Goal: Task Accomplishment & Management: Manage account settings

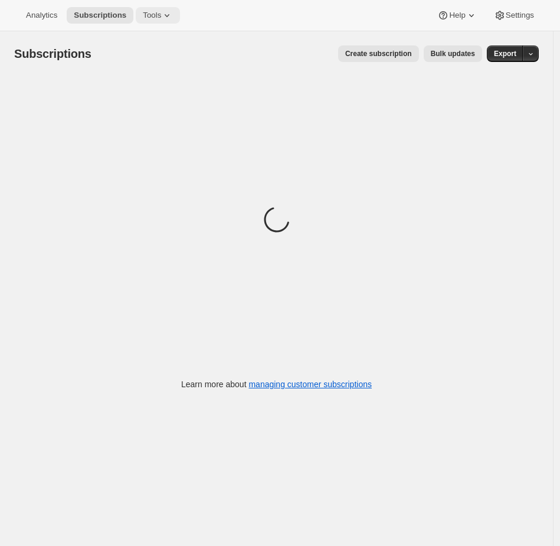
click at [154, 15] on span "Tools" at bounding box center [152, 15] width 18 height 9
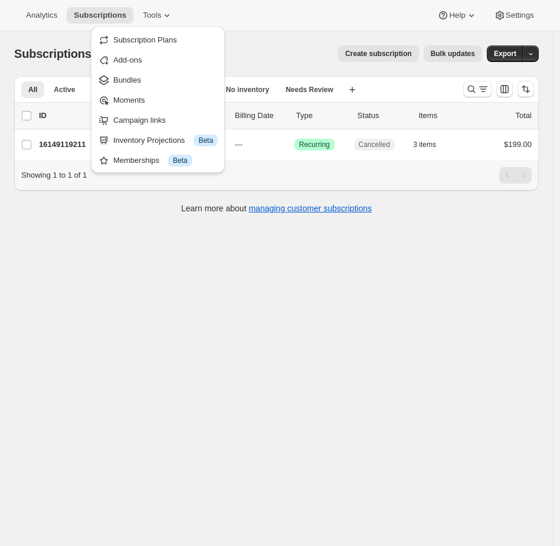
click at [97, 259] on div "Subscriptions. This page is ready Subscriptions Create subscription Bulk update…" at bounding box center [276, 304] width 553 height 546
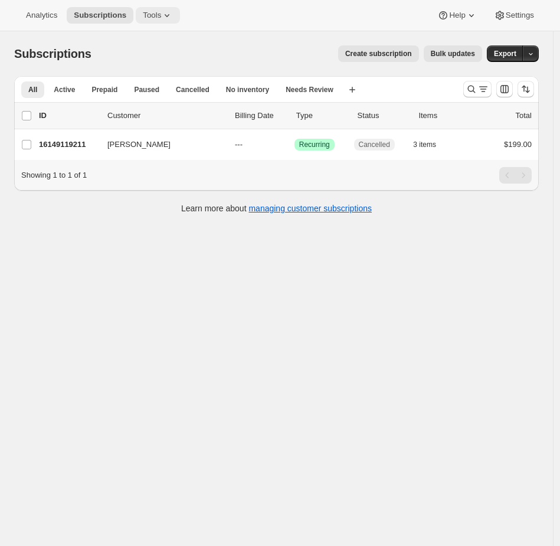
click at [153, 18] on span "Tools" at bounding box center [152, 15] width 18 height 9
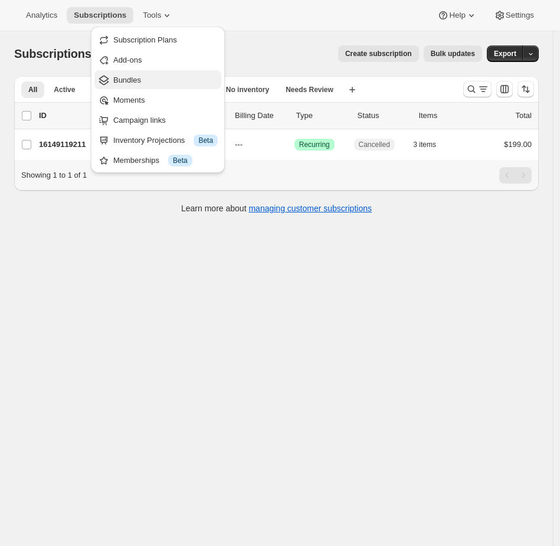
click at [149, 83] on span "Bundles" at bounding box center [165, 80] width 104 height 12
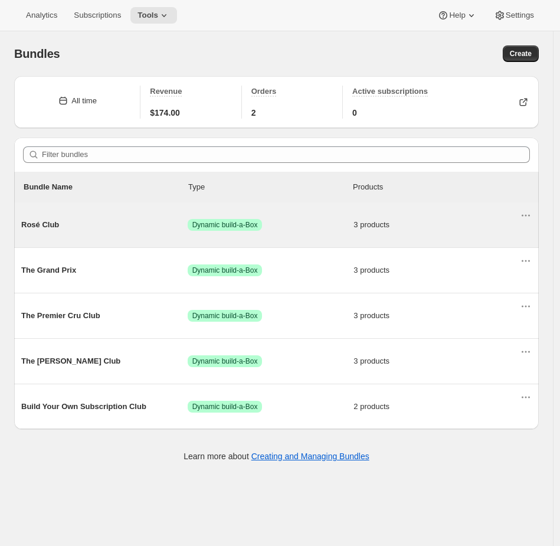
click at [390, 234] on div "Rosé Club Success Dynamic build-a-Box 3 products" at bounding box center [270, 224] width 499 height 31
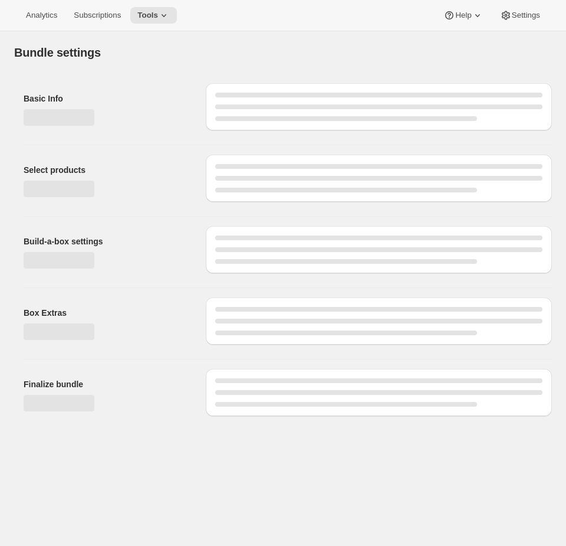
type input "Rosé Club"
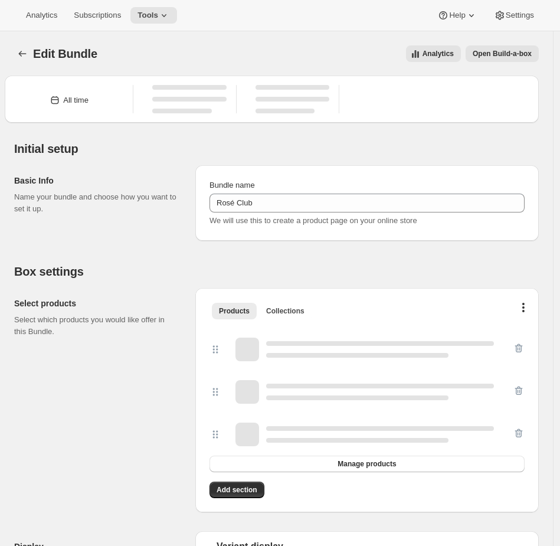
click at [524, 57] on span "Open Build-a-box" at bounding box center [502, 53] width 59 height 9
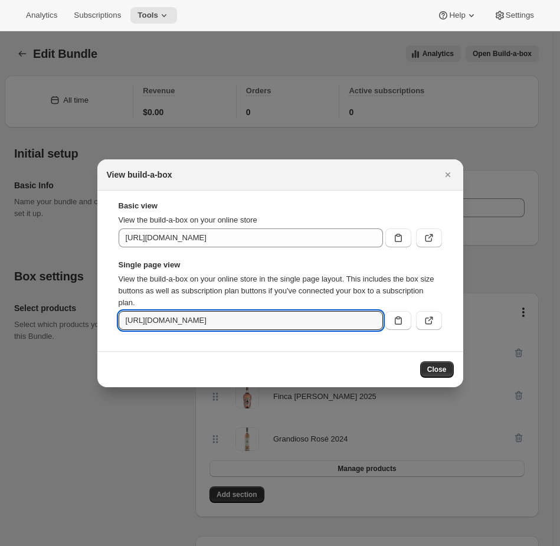
scroll to position [0, 130]
drag, startPoint x: 243, startPoint y: 320, endPoint x: 650, endPoint y: 323, distance: 406.5
click at [560, 323] on html "Analytics Subscriptions Tools Help Settings Skip to content Edit Bundle. This p…" at bounding box center [280, 273] width 560 height 546
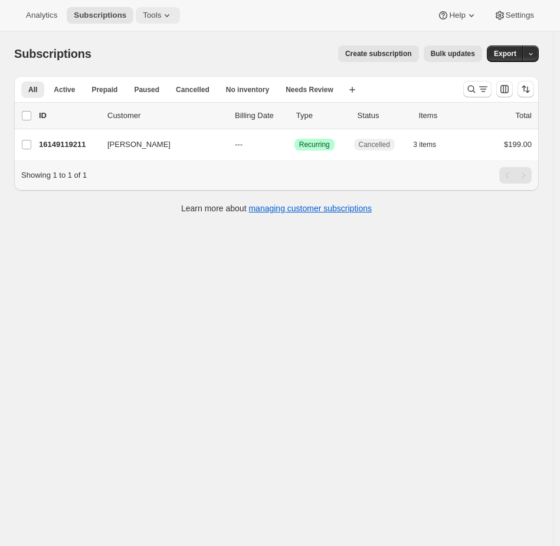
click at [154, 17] on span "Tools" at bounding box center [152, 15] width 18 height 9
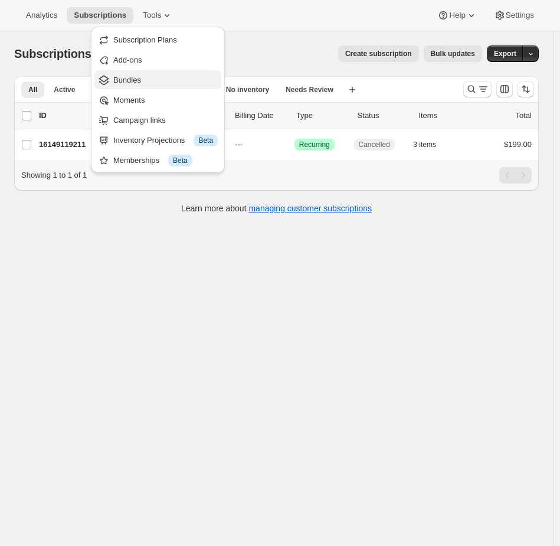
click at [139, 80] on span "Bundles" at bounding box center [127, 80] width 28 height 9
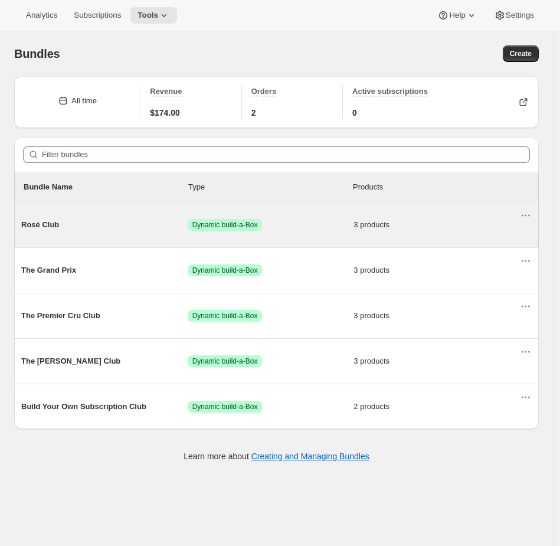
click at [277, 242] on div "Rosé Club Success Dynamic build-a-Box 3 products" at bounding box center [276, 224] width 524 height 45
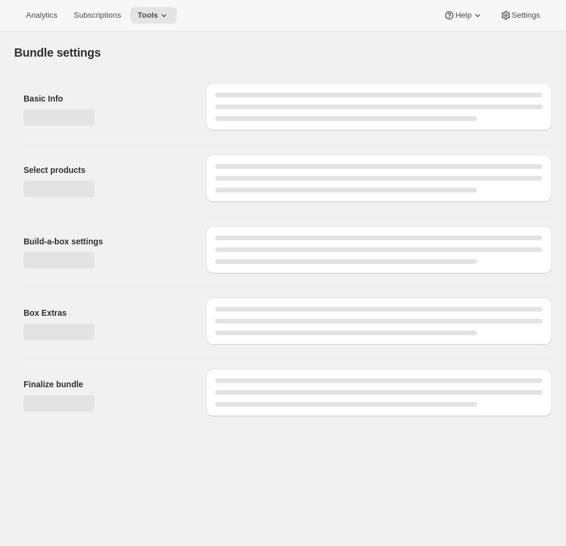
type input "Rosé Club"
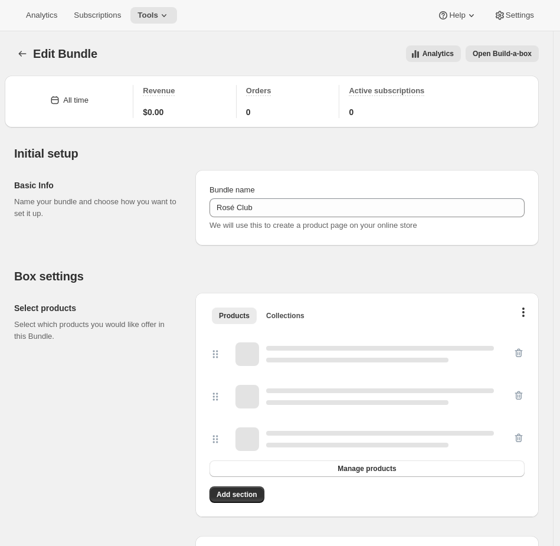
click at [529, 51] on span "Open Build-a-box" at bounding box center [502, 53] width 59 height 9
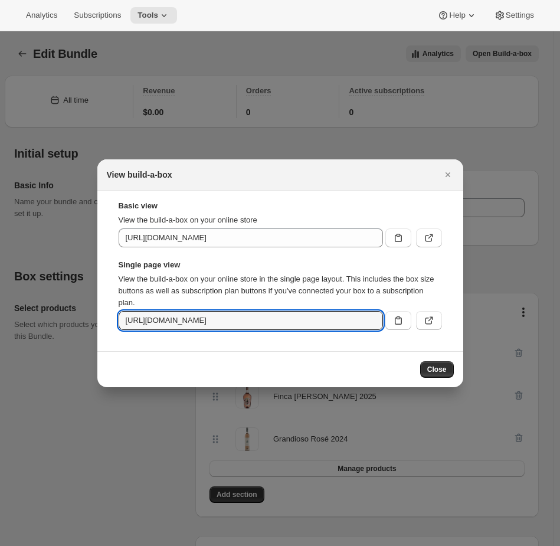
scroll to position [0, 130]
drag, startPoint x: 247, startPoint y: 319, endPoint x: 484, endPoint y: 323, distance: 237.2
click at [334, 71] on div at bounding box center [280, 273] width 560 height 546
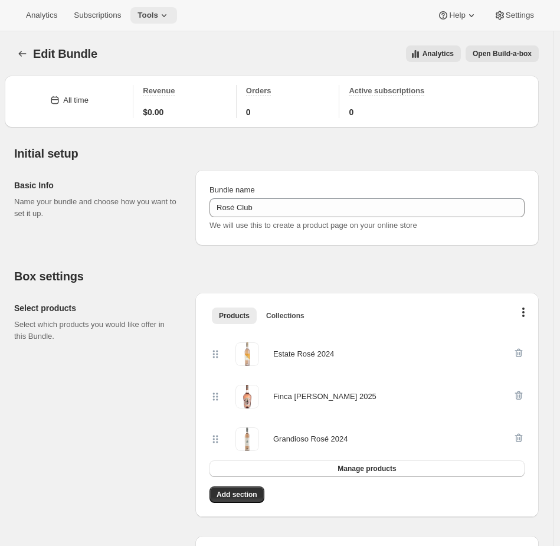
click at [170, 10] on icon at bounding box center [164, 15] width 12 height 12
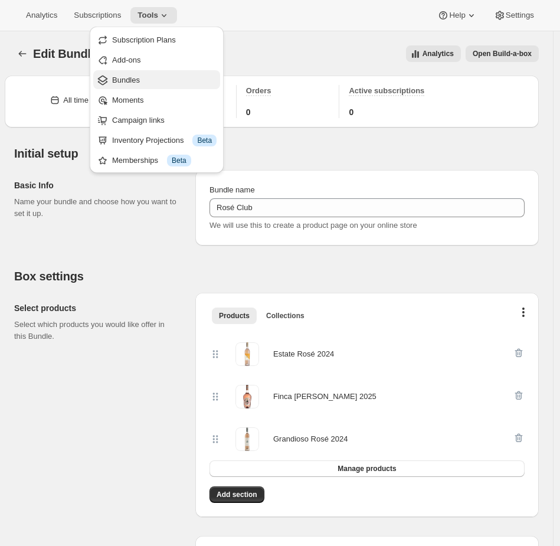
click at [143, 78] on span "Bundles" at bounding box center [164, 80] width 104 height 12
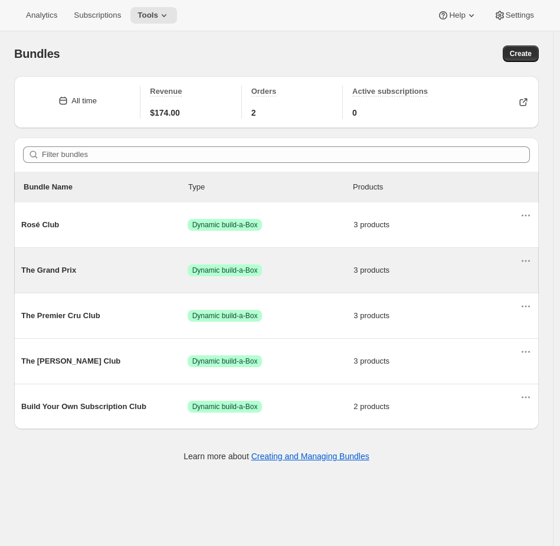
click at [300, 276] on span "Success Dynamic build-a-Box" at bounding box center [271, 270] width 166 height 12
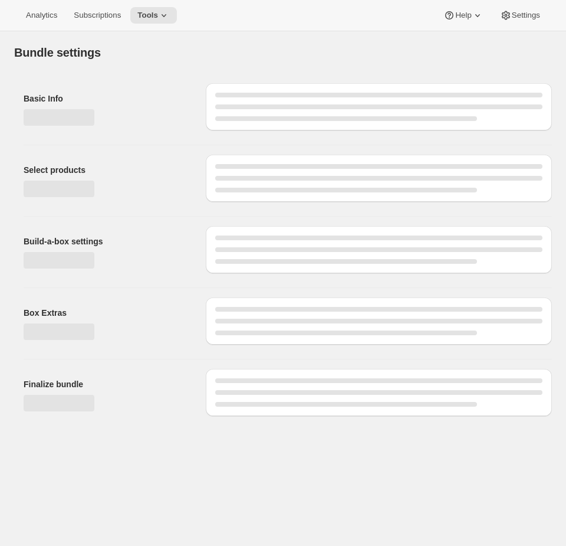
type input "The Grand Prix"
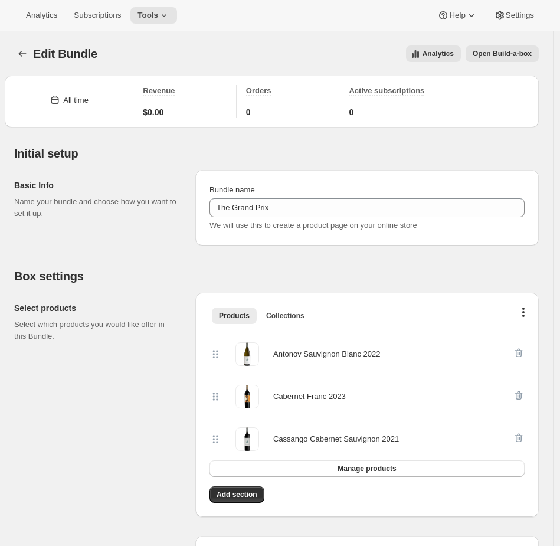
click at [505, 48] on button "Open Build-a-box" at bounding box center [501, 53] width 73 height 17
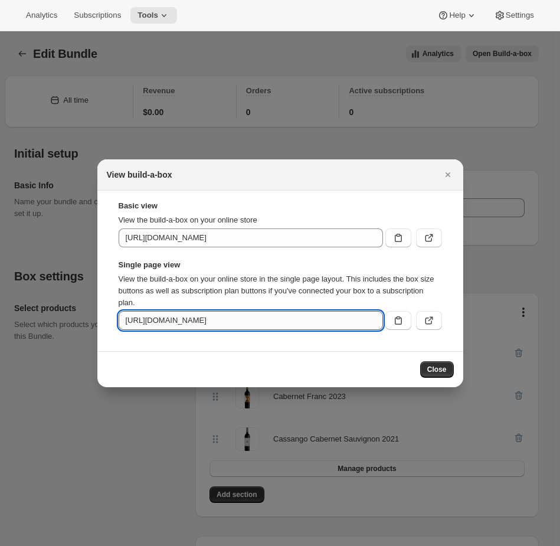
drag, startPoint x: 247, startPoint y: 320, endPoint x: 267, endPoint y: 322, distance: 19.5
click at [267, 322] on input "https://3gbsuq-x7.myshopify.com/tools/bundle-subscriptions/bundle/9104023552235…" at bounding box center [251, 320] width 264 height 19
click at [259, 320] on input "https://3gbsuq-x7.myshopify.com/tools/bundle-subscriptions/bundle/9104023552235…" at bounding box center [251, 320] width 264 height 19
drag, startPoint x: 247, startPoint y: 322, endPoint x: 513, endPoint y: 324, distance: 266.7
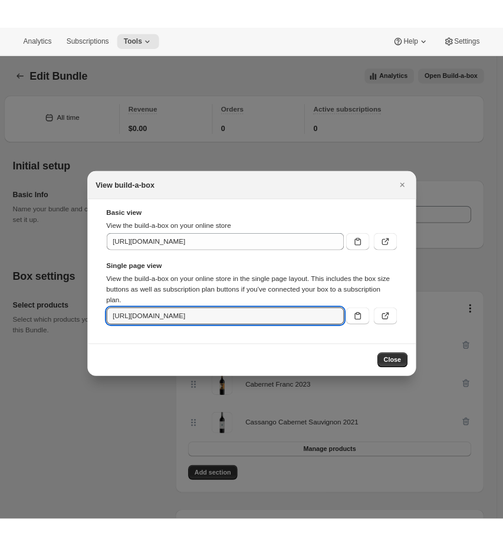
scroll to position [0, 0]
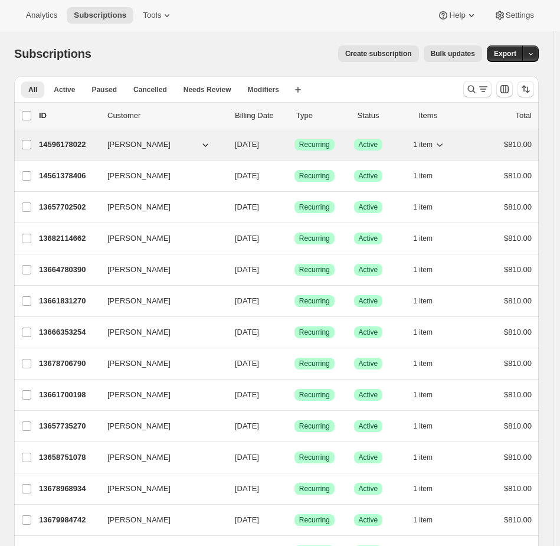
click at [470, 142] on div "1 item" at bounding box center [442, 144] width 59 height 17
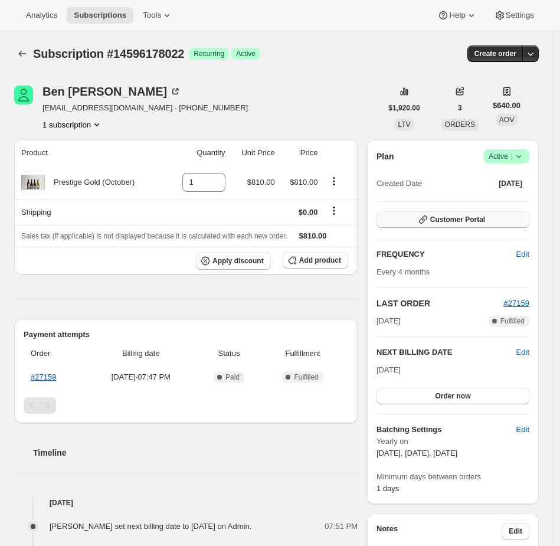
click at [485, 223] on span "Customer Portal" at bounding box center [457, 219] width 55 height 9
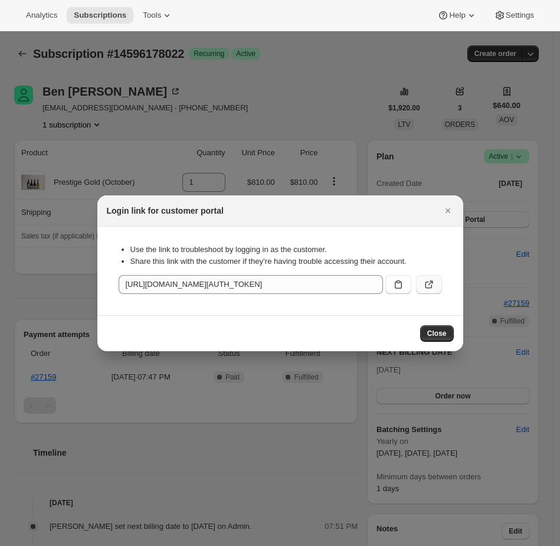
click at [436, 282] on button ":rbv:" at bounding box center [429, 284] width 26 height 19
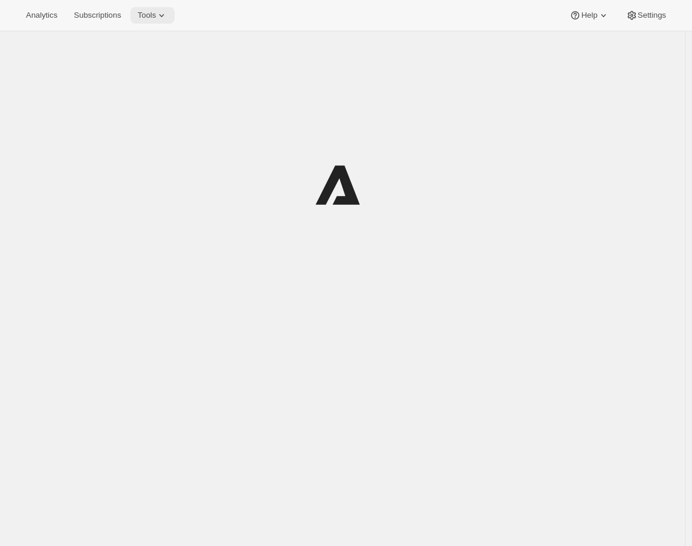
click at [156, 17] on span "Tools" at bounding box center [146, 15] width 18 height 9
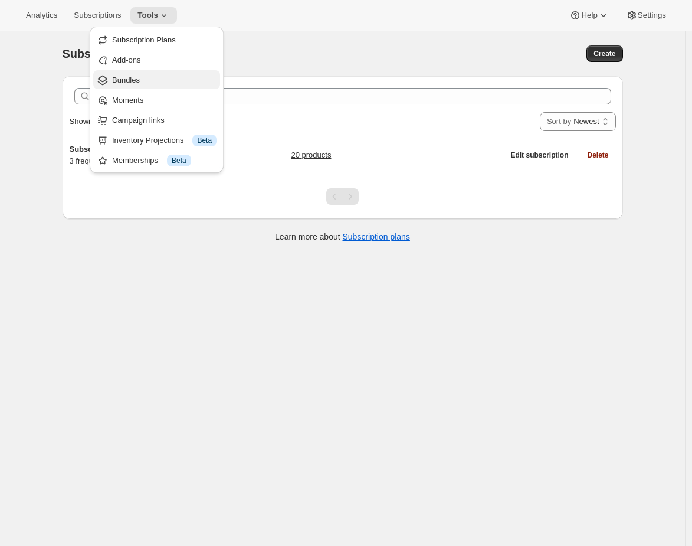
click at [139, 87] on button "Bundles" at bounding box center [156, 79] width 127 height 19
